Goal: Task Accomplishment & Management: Use online tool/utility

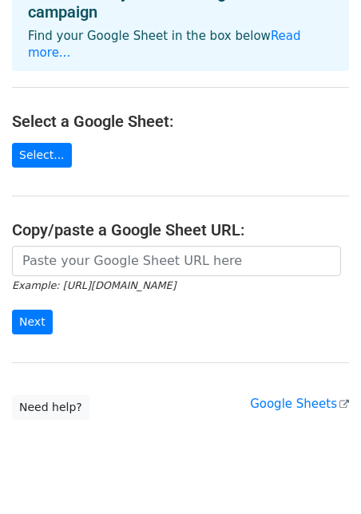
scroll to position [125, 0]
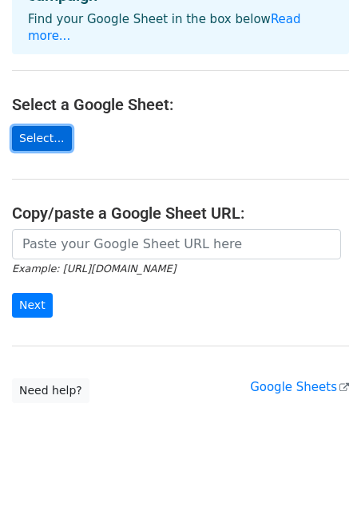
click at [35, 129] on link "Select..." at bounding box center [42, 138] width 60 height 25
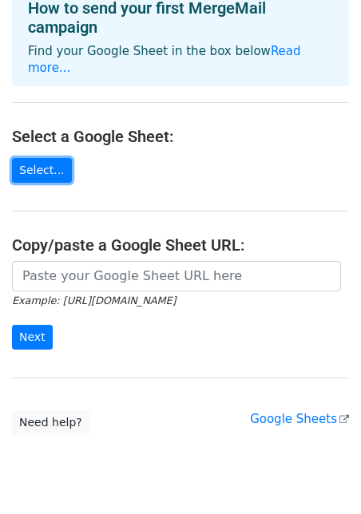
scroll to position [0, 0]
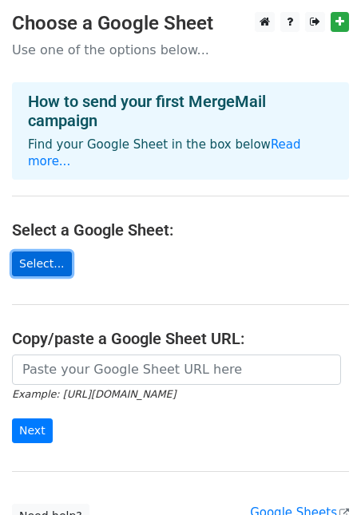
click at [57, 254] on link "Select..." at bounding box center [42, 264] width 60 height 25
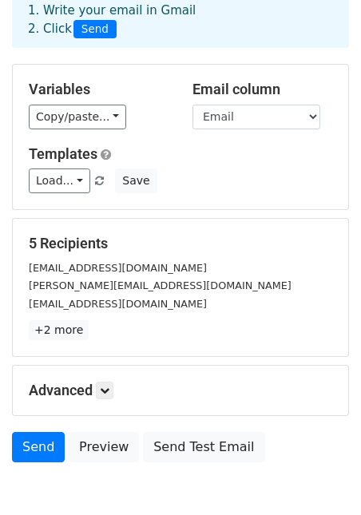
scroll to position [86, 0]
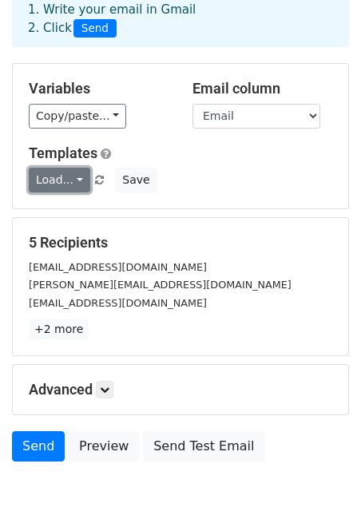
click at [70, 185] on link "Load..." at bounding box center [60, 180] width 62 height 25
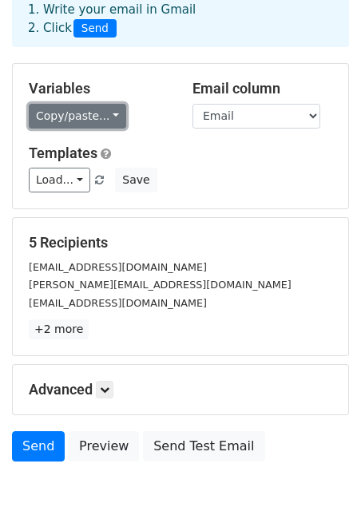
click at [90, 121] on link "Copy/paste..." at bounding box center [77, 116] width 97 height 25
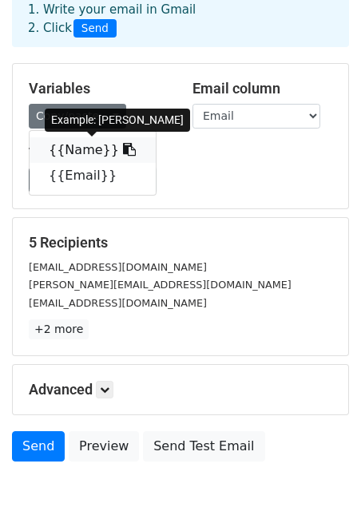
click at [86, 152] on link "{{Name}}" at bounding box center [93, 150] width 126 height 26
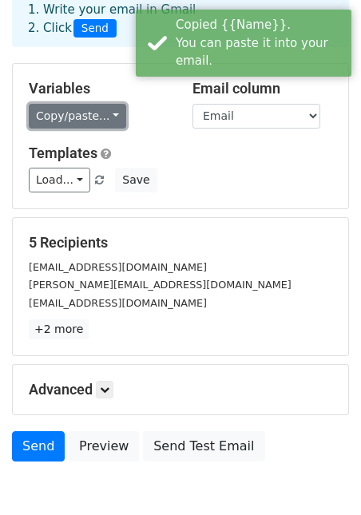
click at [109, 124] on link "Copy/paste..." at bounding box center [77, 116] width 97 height 25
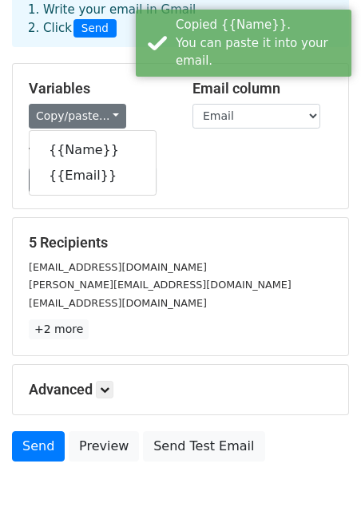
click at [213, 163] on div "Templates Load... No templates saved Save" at bounding box center [181, 169] width 328 height 49
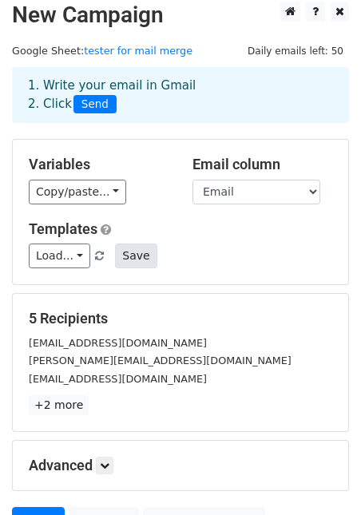
scroll to position [0, 0]
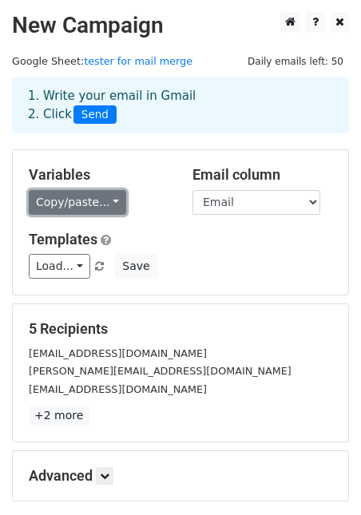
click at [90, 212] on link "Copy/paste..." at bounding box center [77, 202] width 97 height 25
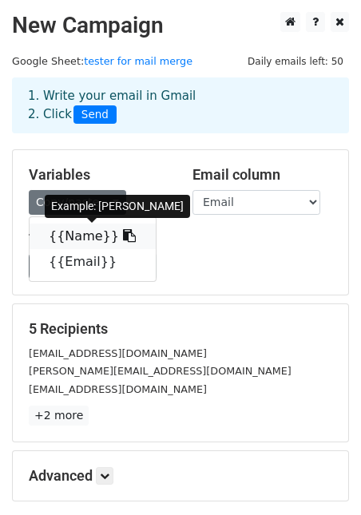
click at [123, 240] on icon at bounding box center [129, 235] width 13 height 13
